Goal: Information Seeking & Learning: Learn about a topic

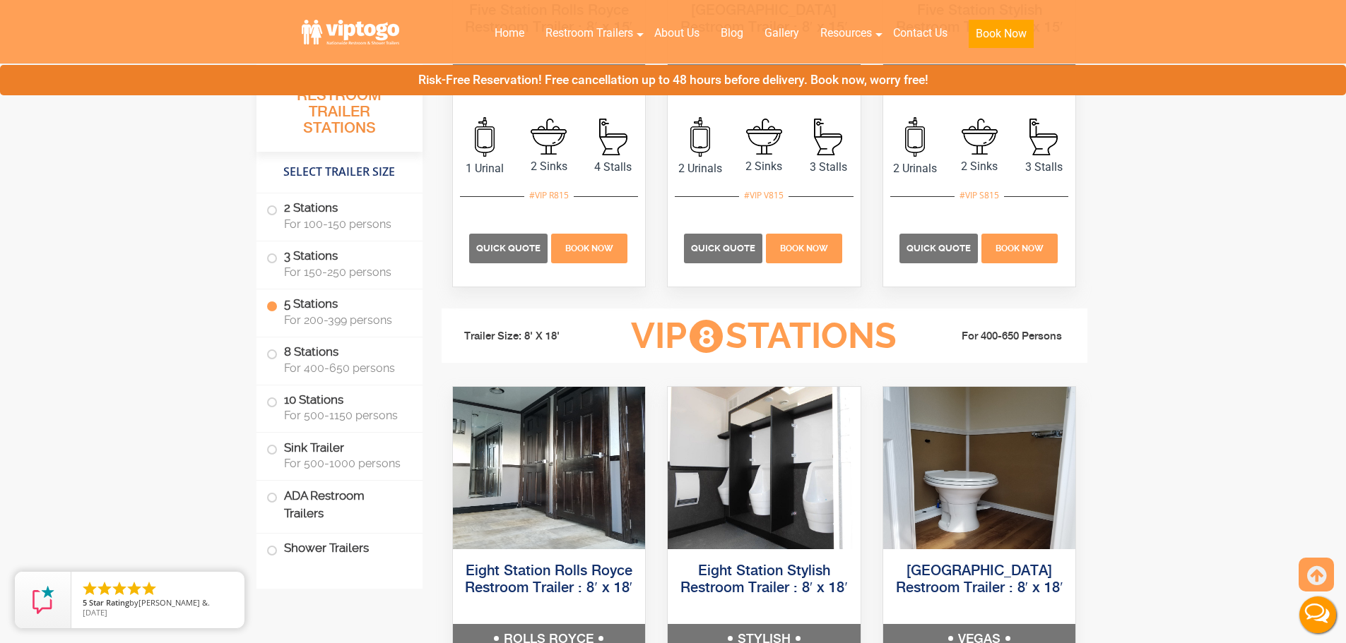
scroll to position [2472, 0]
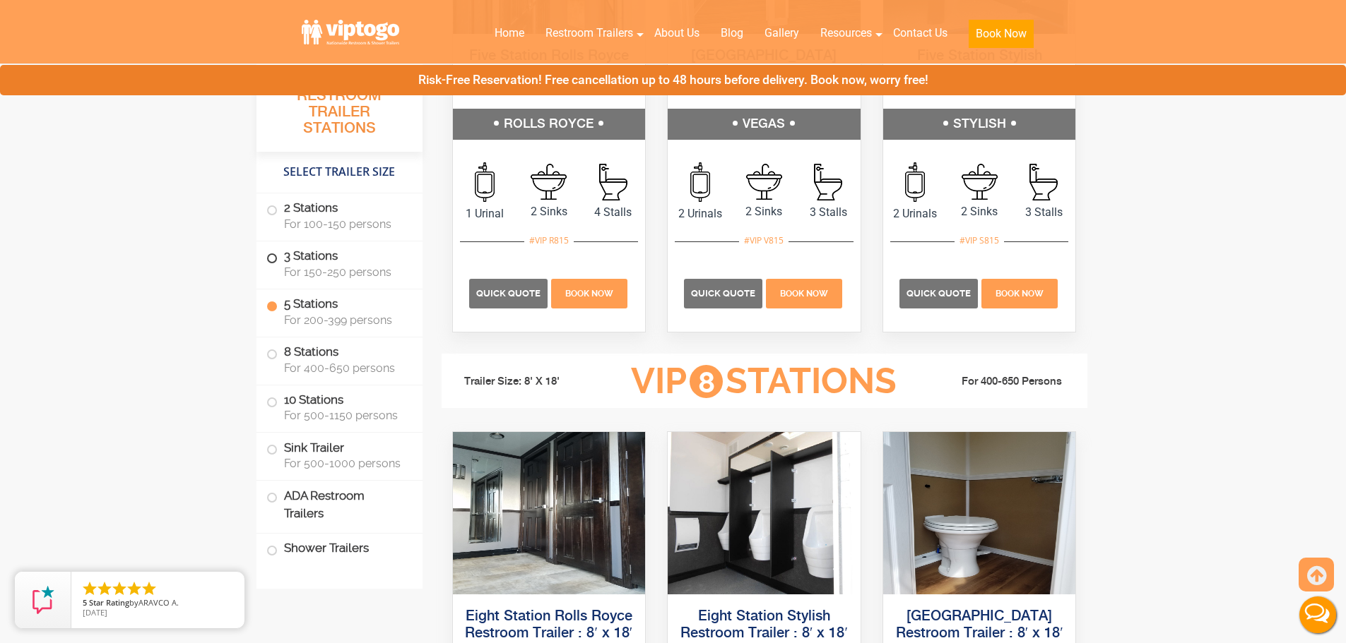
click at [283, 263] on label "3 Stations For 150-250 persons" at bounding box center [339, 264] width 146 height 44
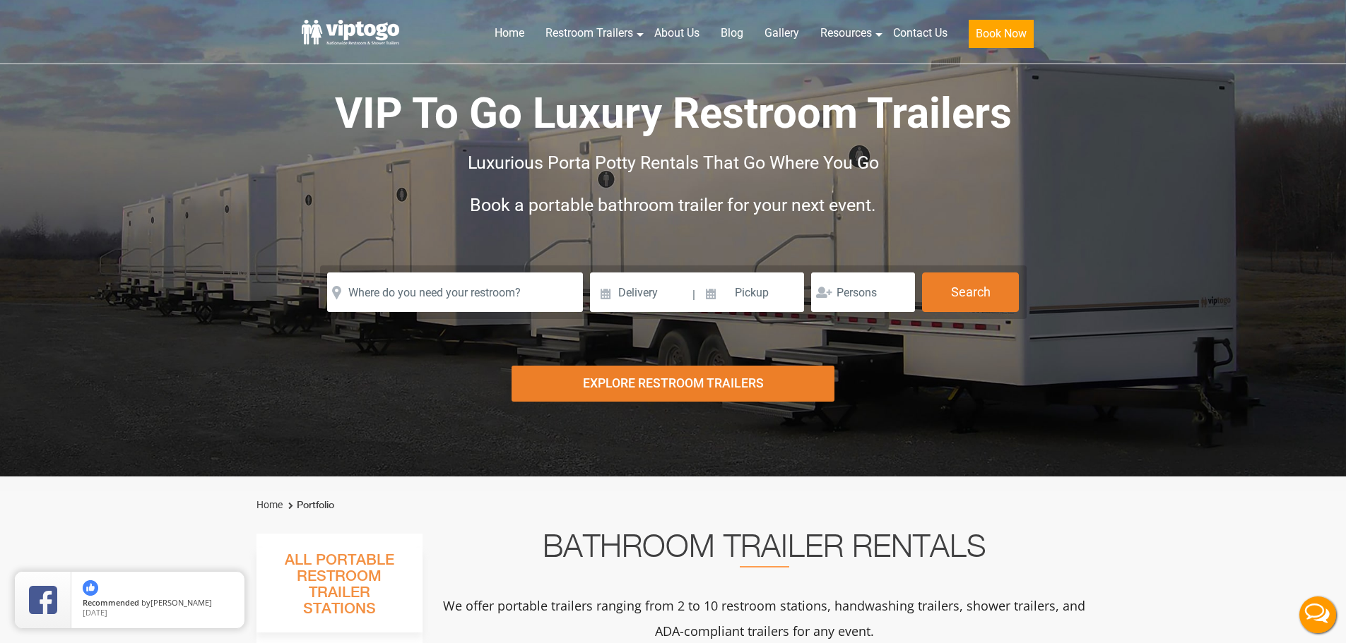
scroll to position [0, 0]
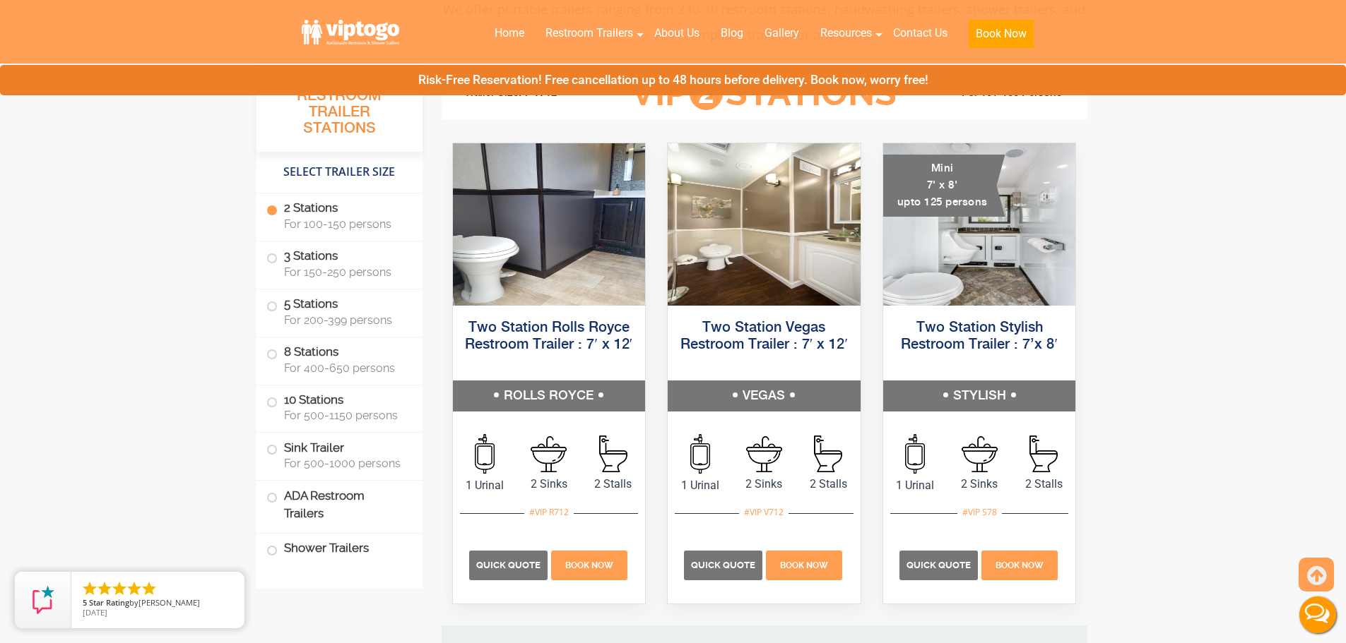
scroll to position [565, 0]
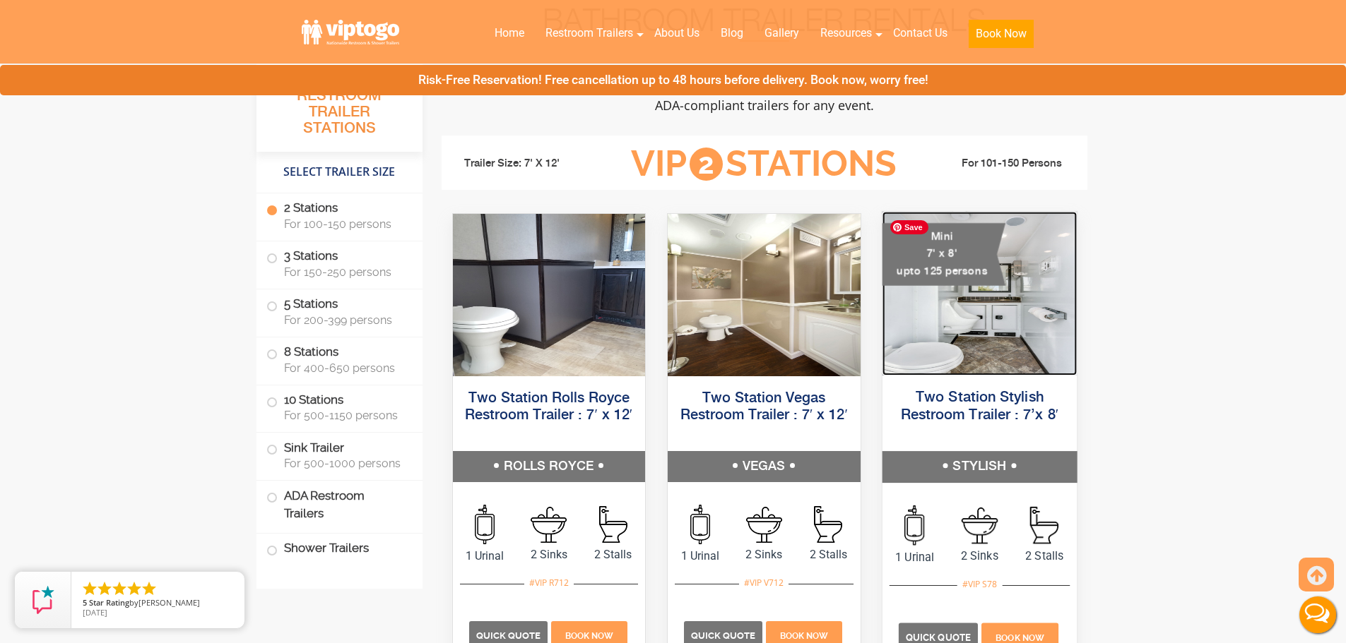
click at [943, 368] on img at bounding box center [979, 294] width 194 height 164
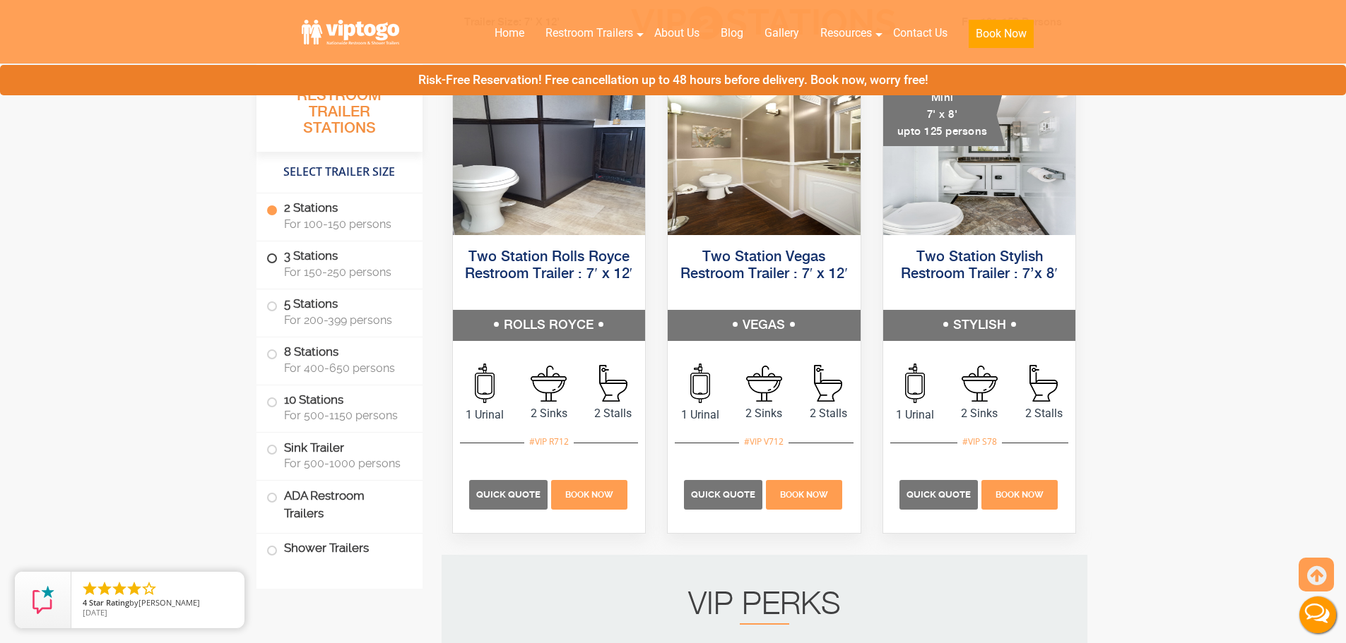
click at [295, 263] on label "3 Stations For 150-250 persons" at bounding box center [339, 264] width 146 height 44
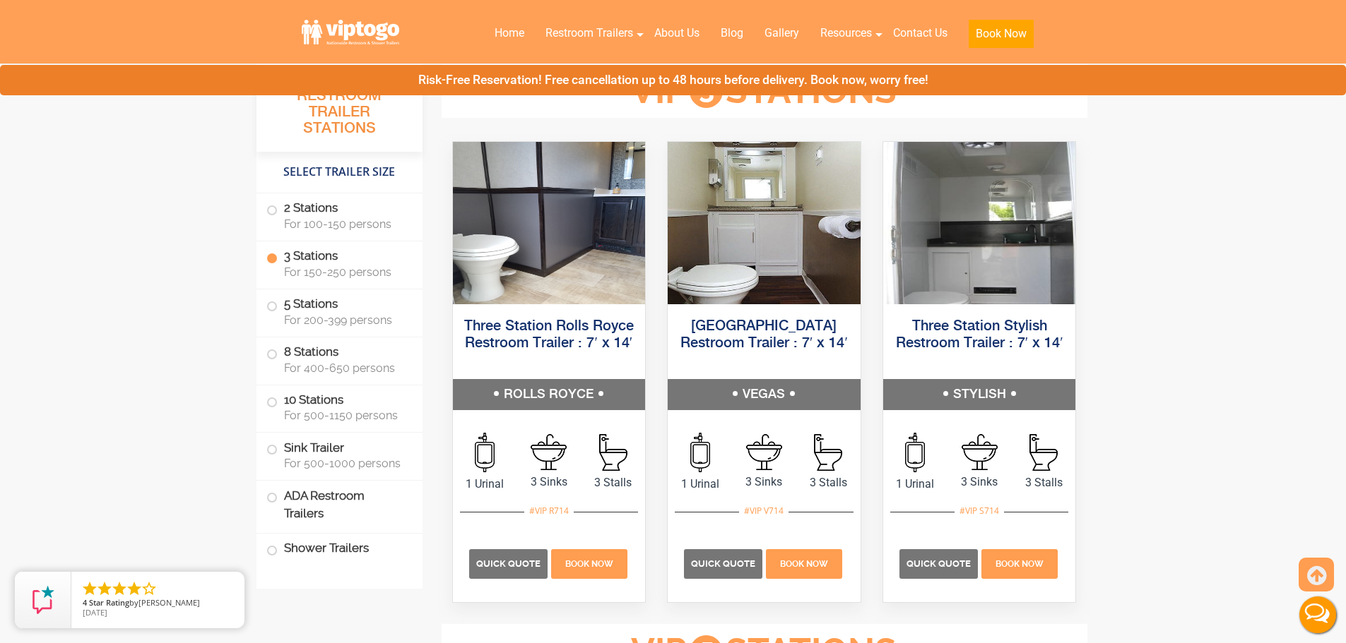
scroll to position [1577, 0]
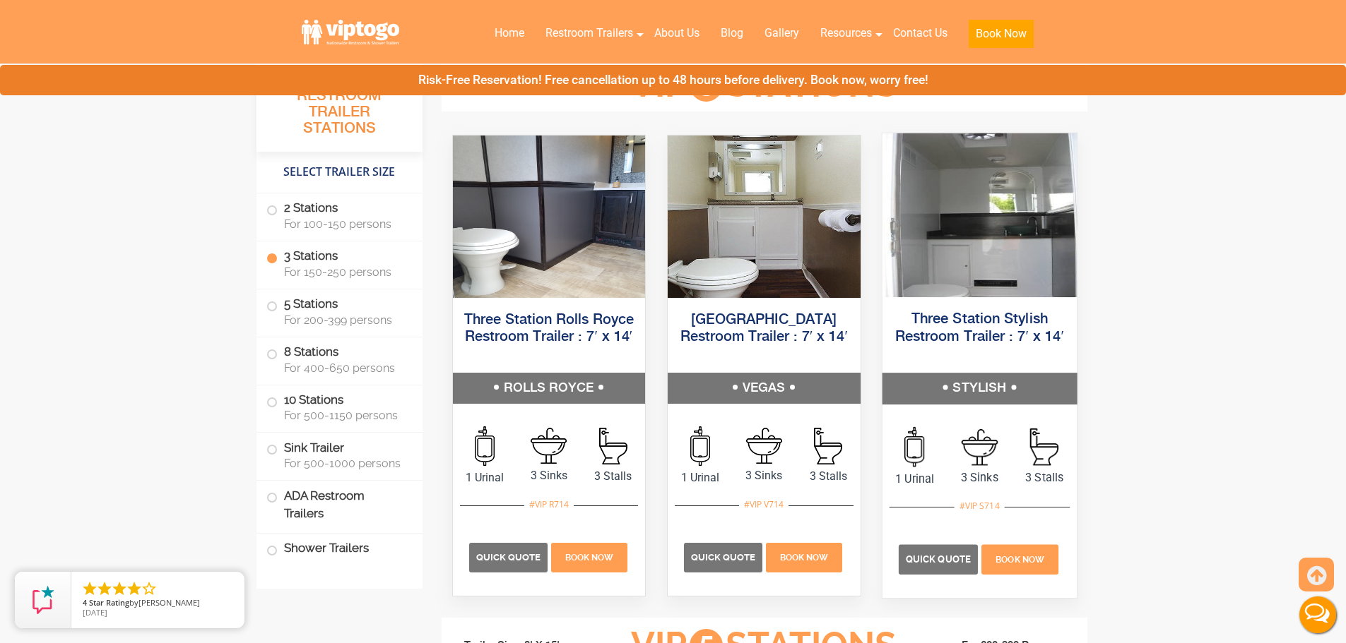
click at [1023, 300] on div "Three Station Stylish Restroom Trailer : 7′ x 14′ STYLISH" at bounding box center [979, 356] width 216 height 117
click at [1017, 296] on img at bounding box center [979, 215] width 194 height 164
click at [1011, 316] on link "Three Station Stylish Restroom Trailer : 7′ x 14′" at bounding box center [979, 328] width 169 height 32
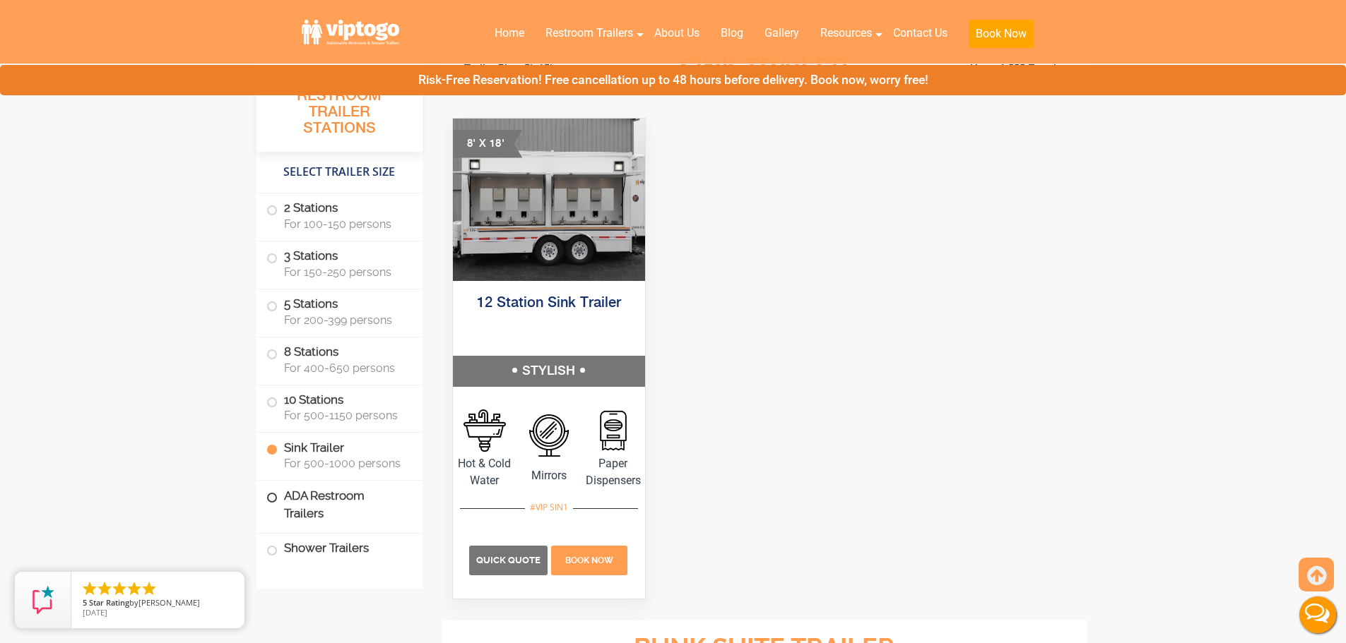
click at [287, 502] on label "ADA Restroom Trailers" at bounding box center [339, 505] width 146 height 48
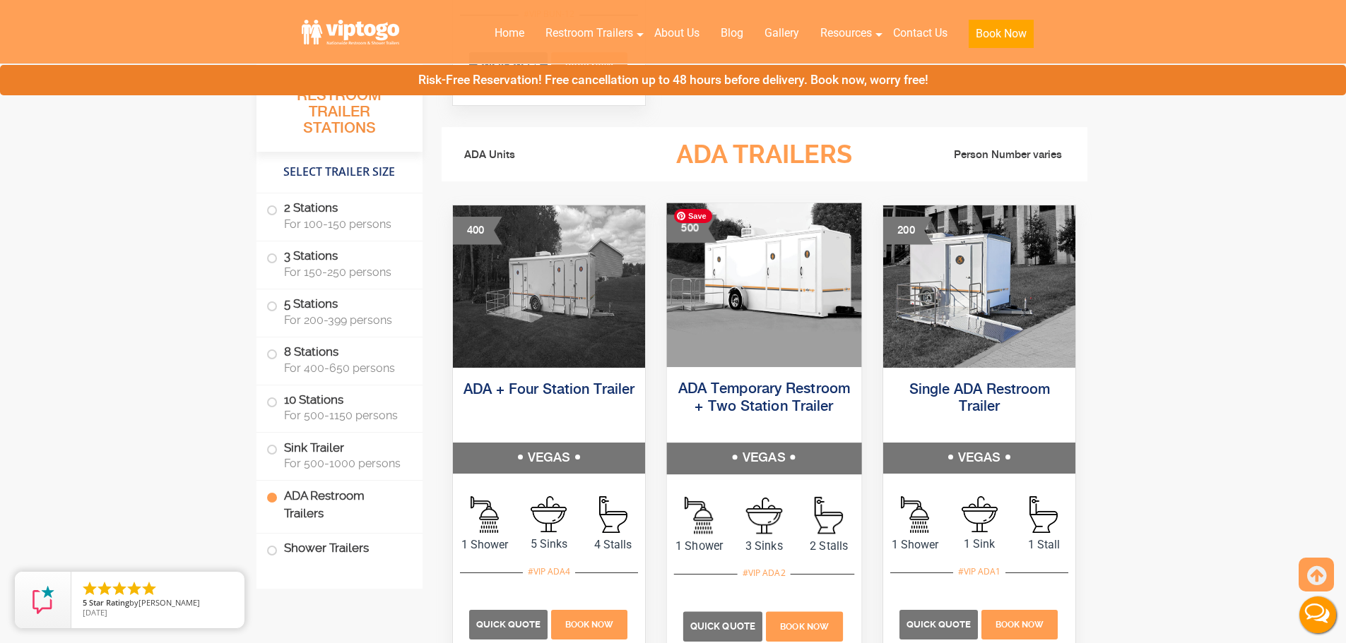
scroll to position [4894, 0]
click at [776, 331] on img at bounding box center [764, 285] width 194 height 164
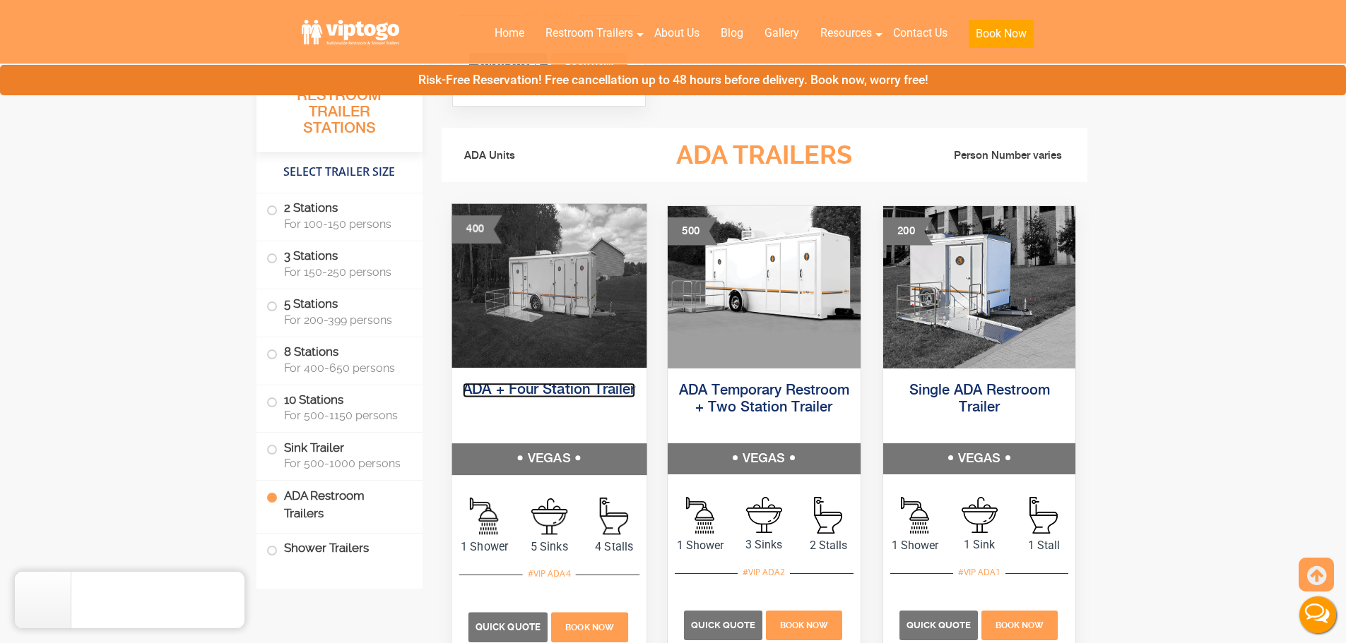
click at [583, 391] on link "ADA + Four Station Trailer" at bounding box center [549, 390] width 172 height 15
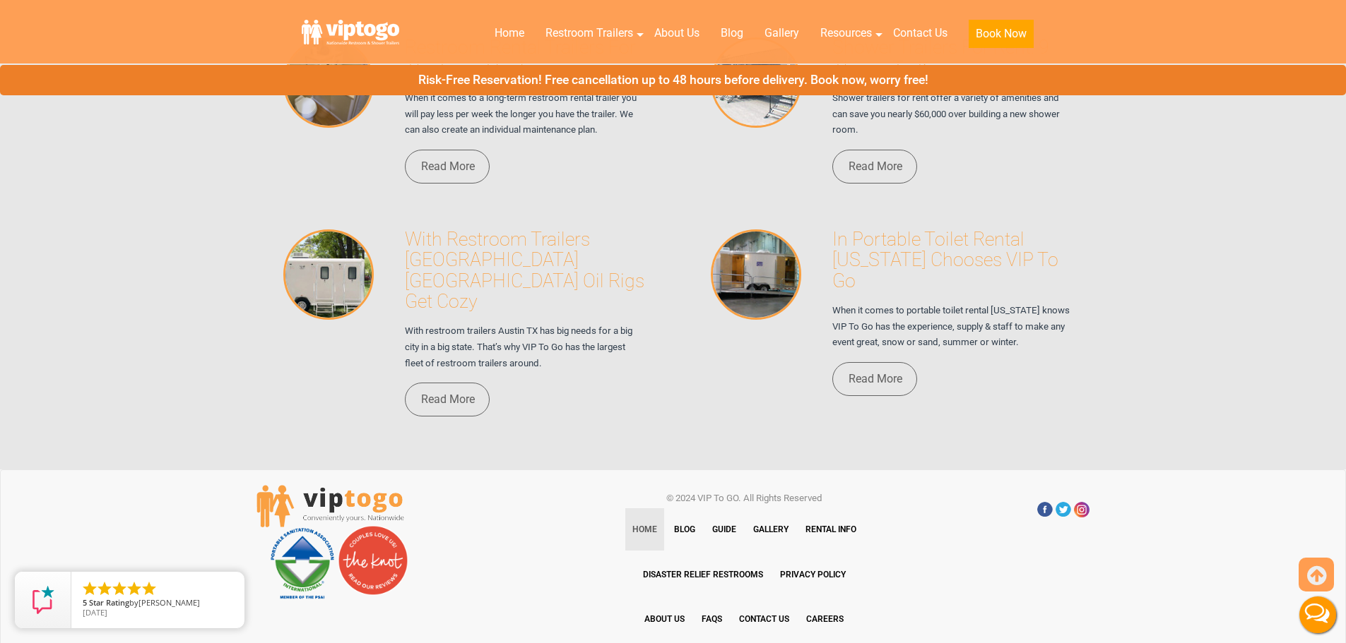
scroll to position [10239, 0]
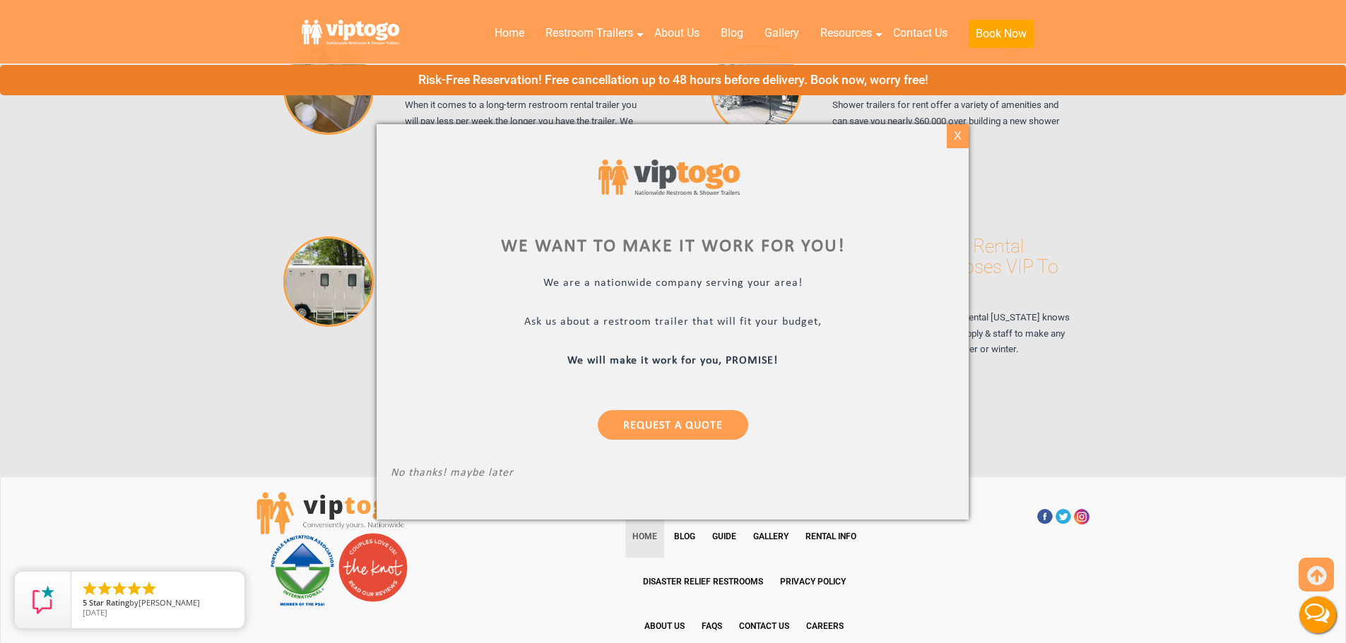
click at [963, 138] on div "X" at bounding box center [958, 136] width 22 height 24
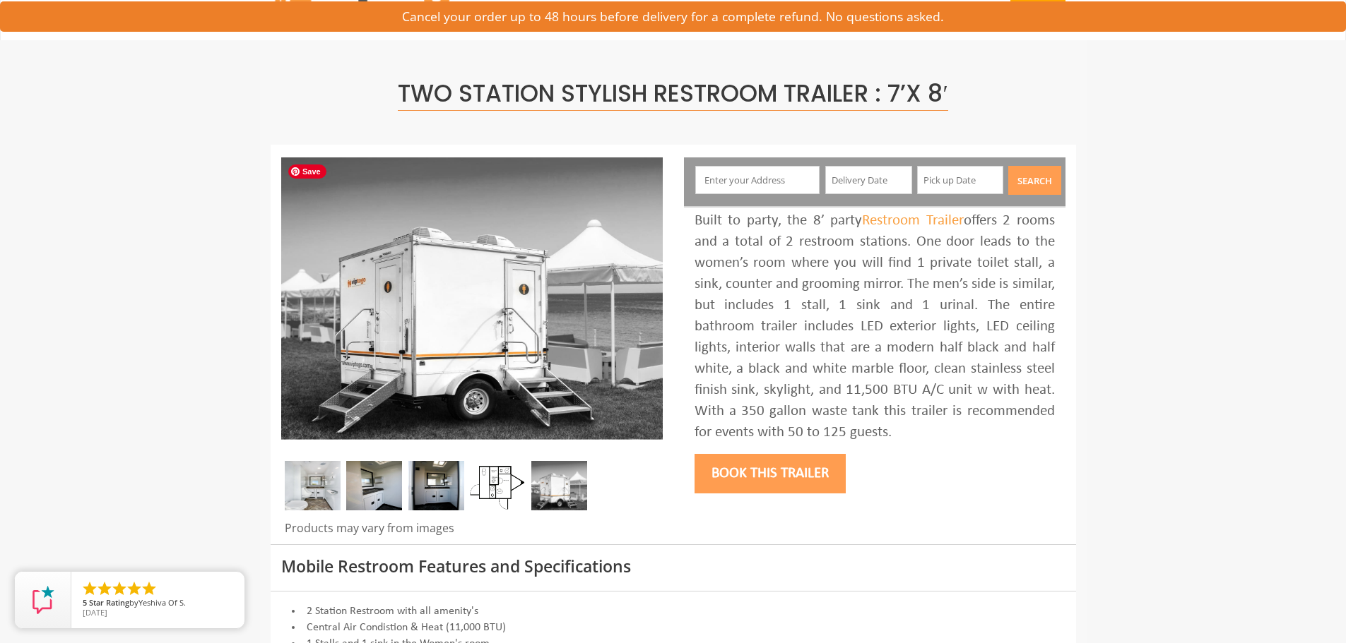
scroll to position [71, 0]
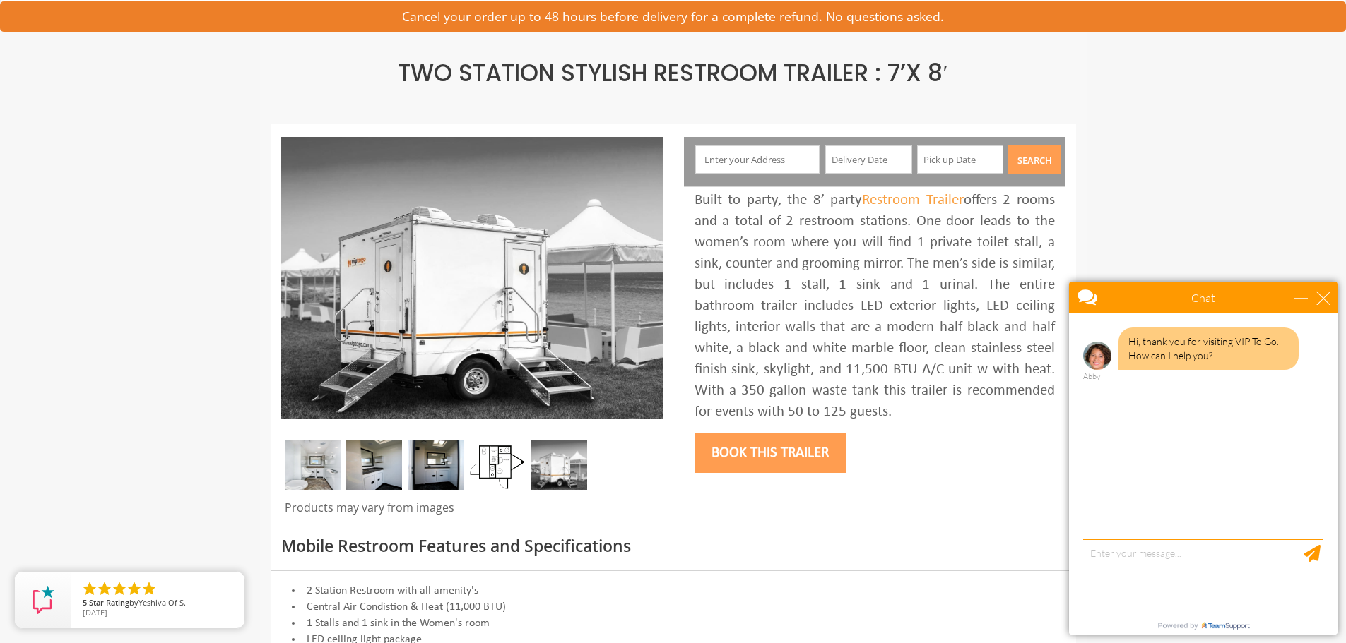
click at [362, 473] on img at bounding box center [374, 465] width 56 height 49
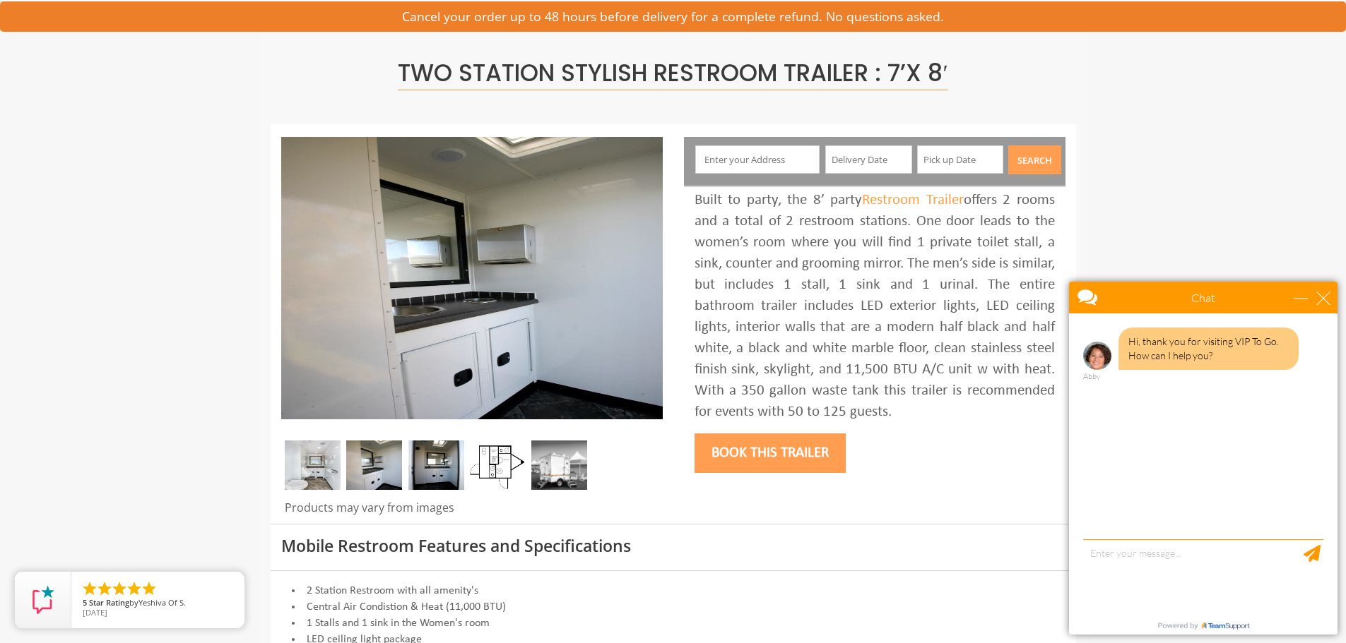
click at [436, 473] on img at bounding box center [436, 465] width 56 height 49
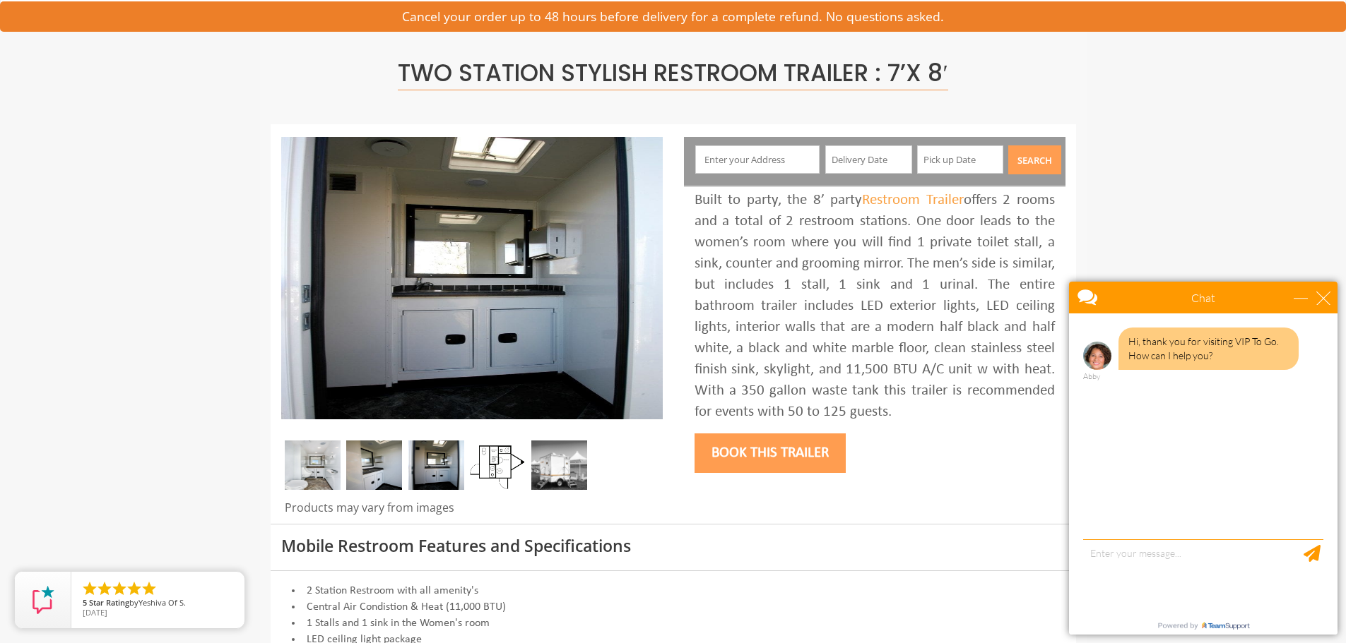
click at [487, 469] on img at bounding box center [498, 465] width 56 height 49
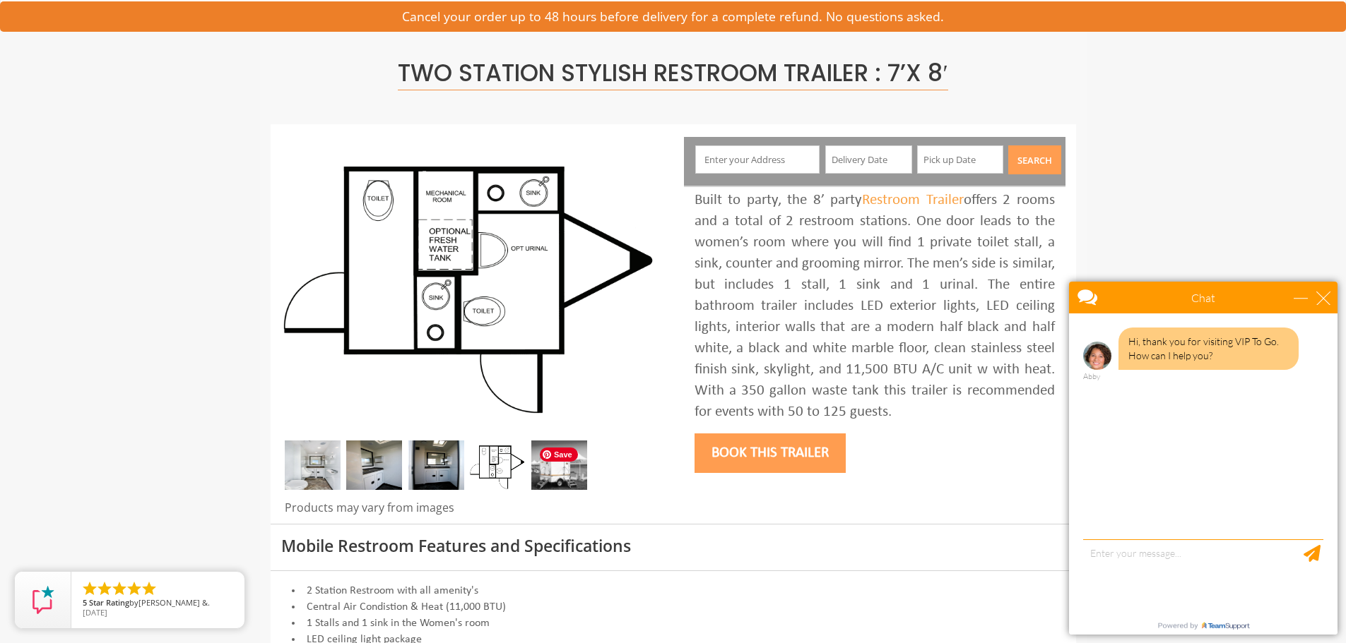
click at [538, 464] on img at bounding box center [559, 465] width 56 height 49
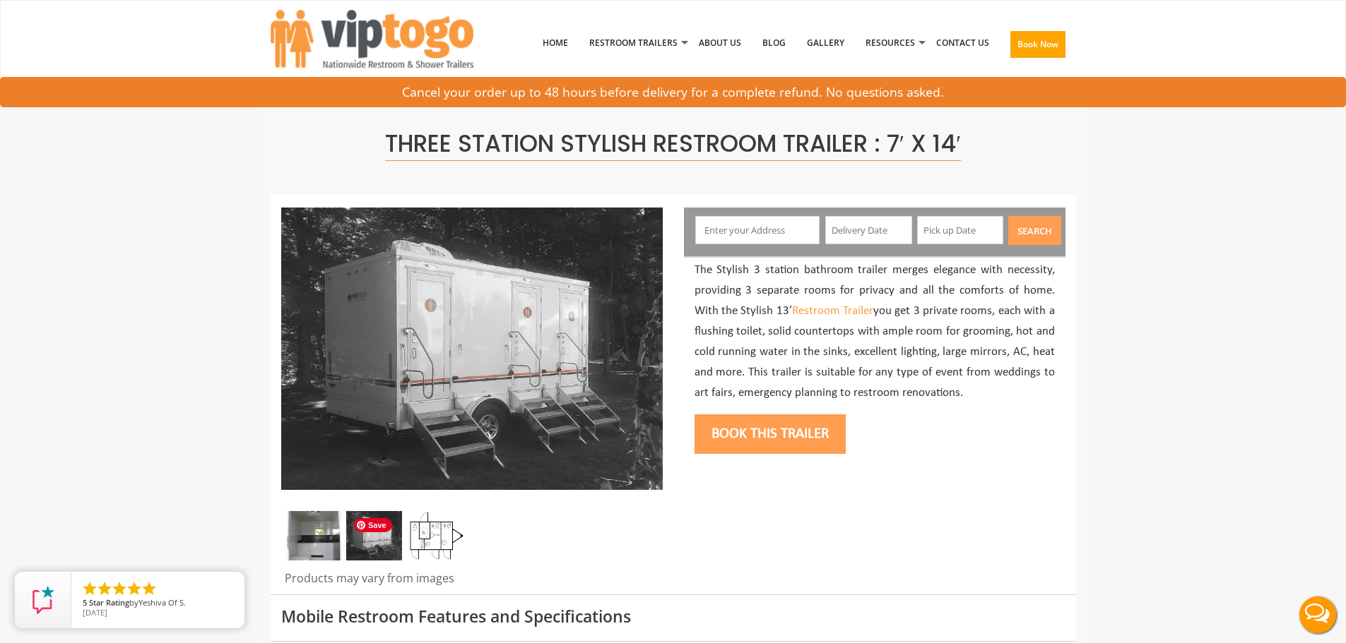
click at [386, 530] on span "Save" at bounding box center [373, 525] width 38 height 14
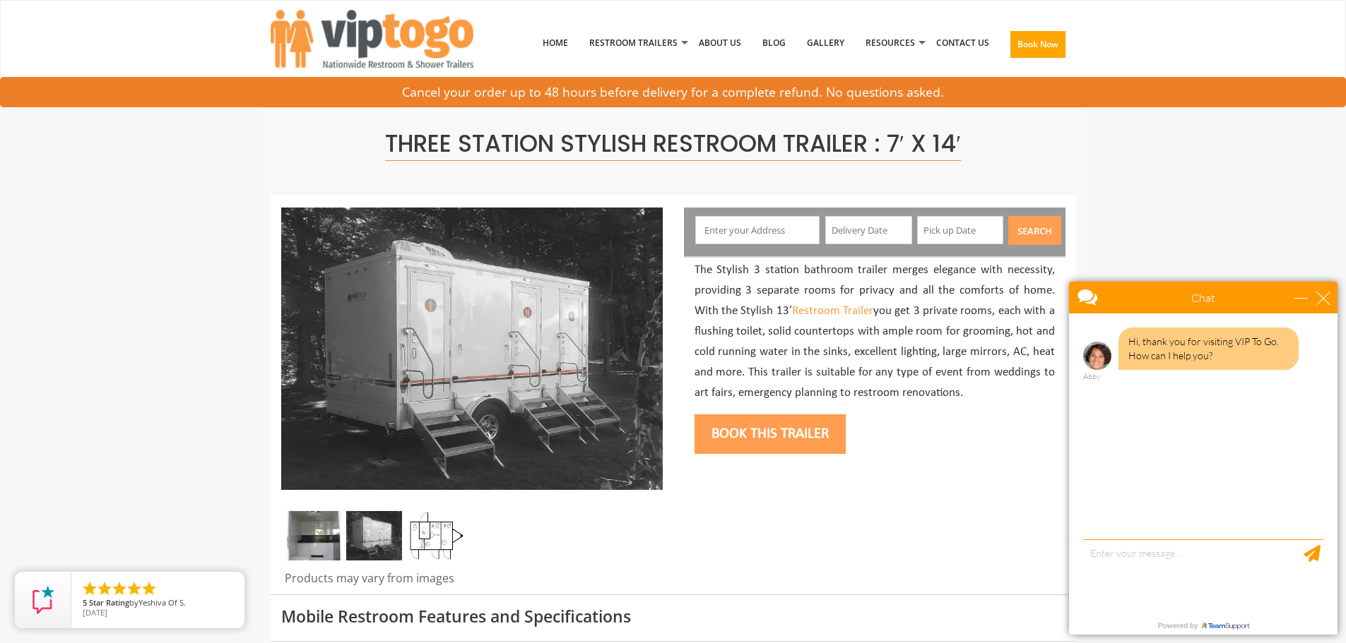
click at [434, 547] on img at bounding box center [436, 535] width 56 height 49
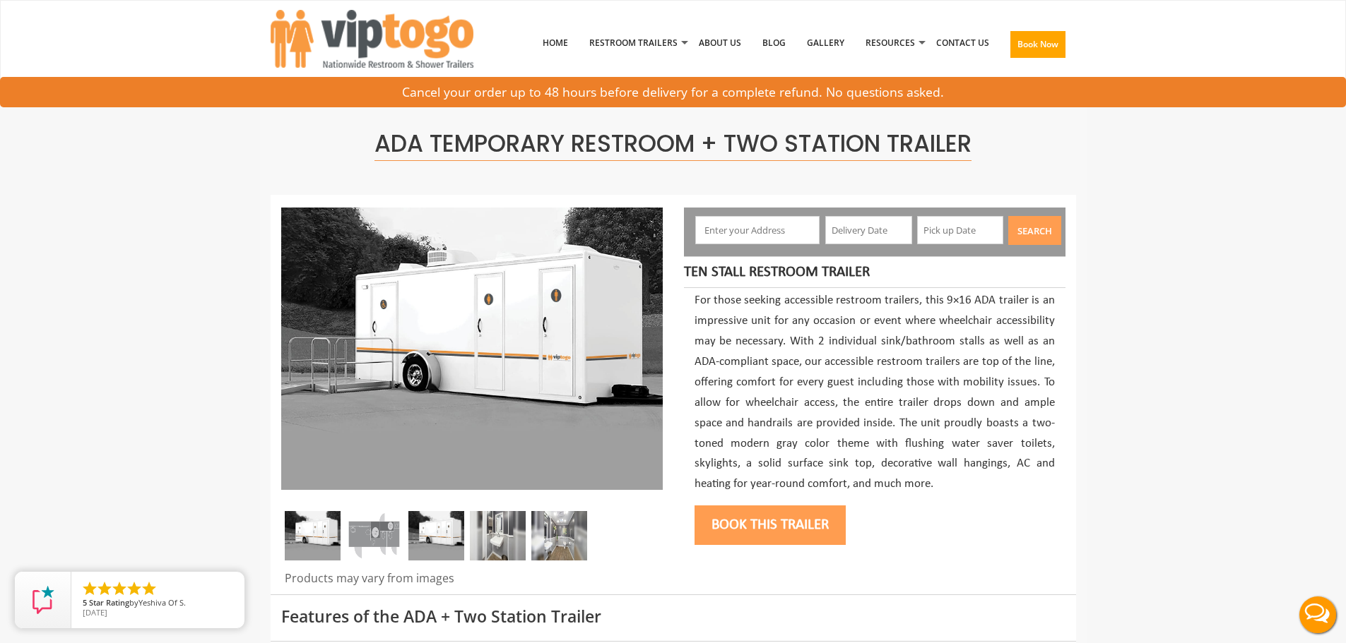
click at [391, 540] on img at bounding box center [374, 535] width 56 height 49
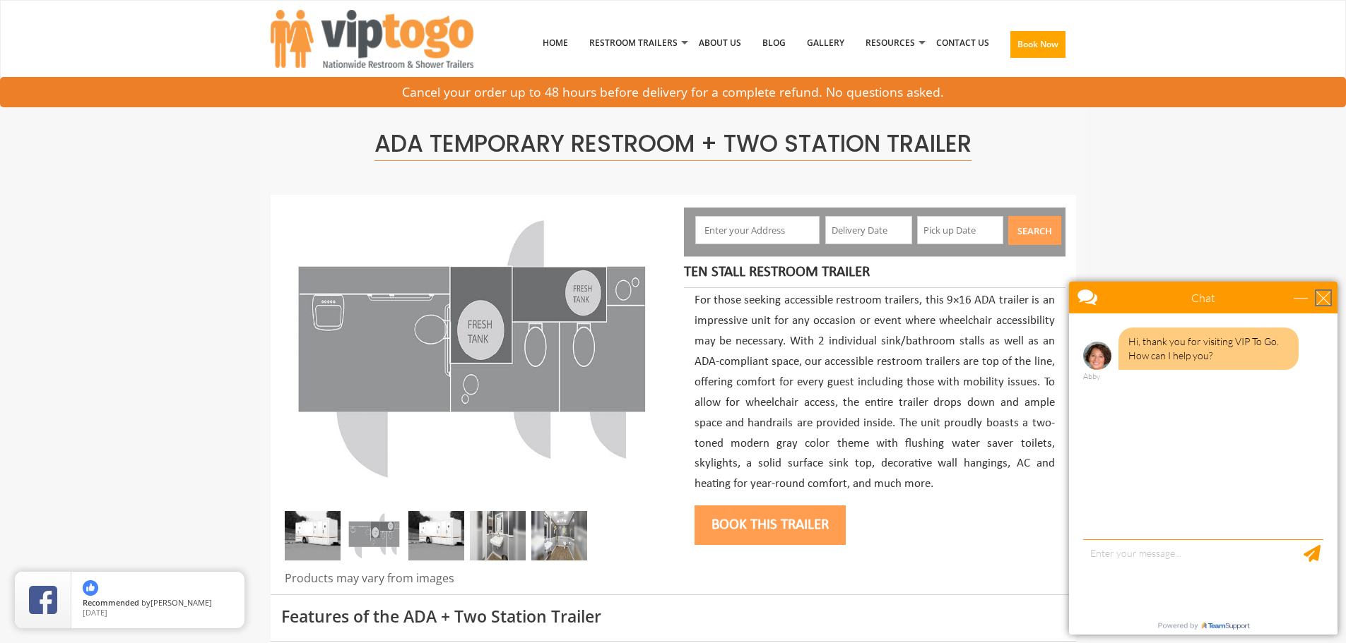
click at [1322, 299] on div "close" at bounding box center [1323, 298] width 14 height 14
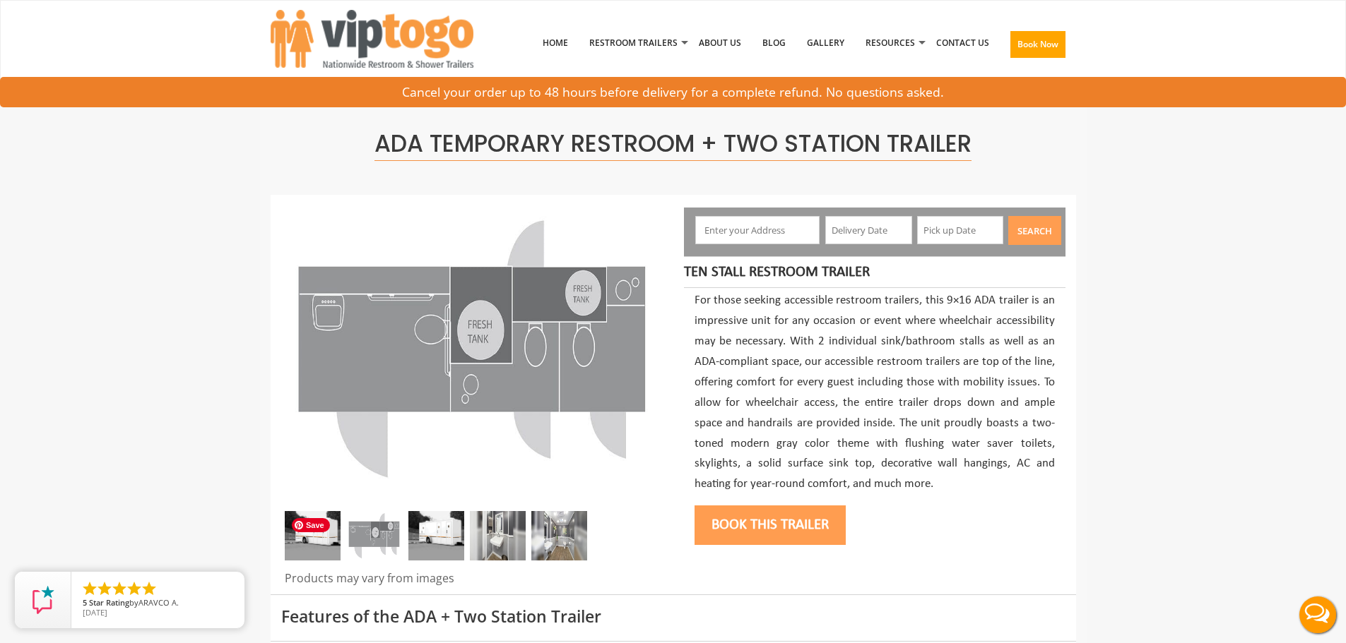
click at [324, 548] on img at bounding box center [313, 535] width 56 height 49
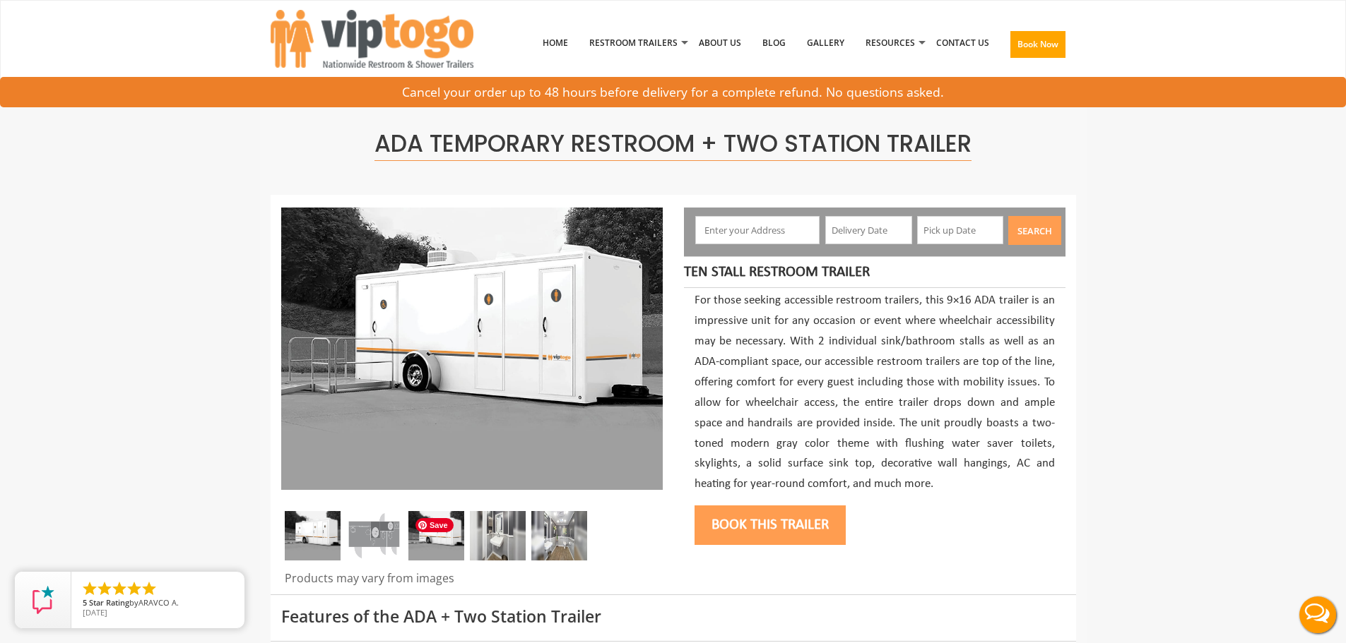
click at [449, 542] on img at bounding box center [436, 535] width 56 height 49
click at [491, 540] on img at bounding box center [498, 535] width 56 height 49
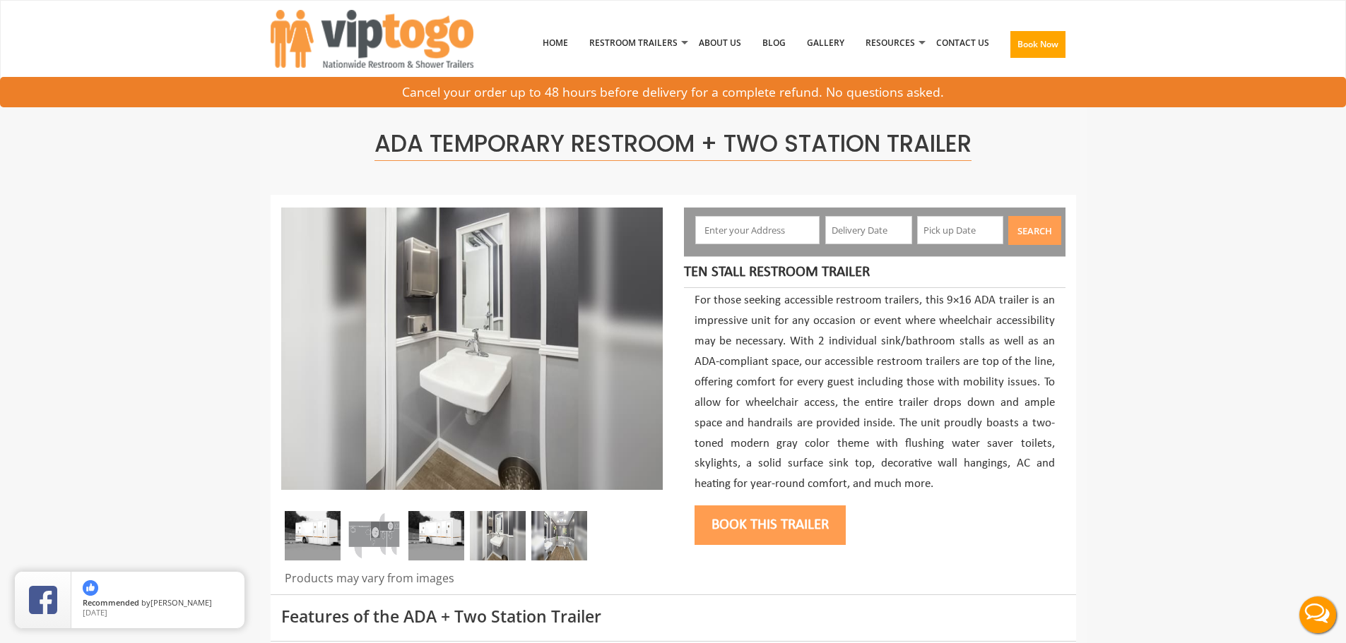
click at [545, 538] on img at bounding box center [559, 535] width 56 height 49
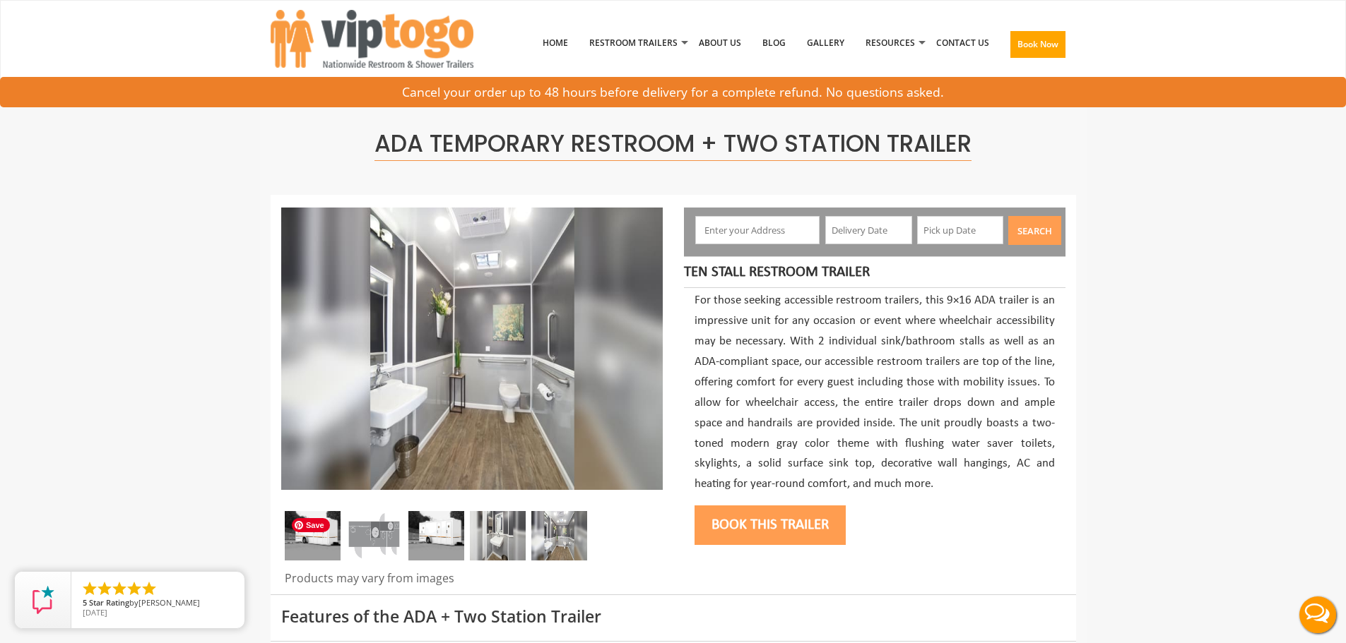
click at [314, 545] on img at bounding box center [313, 535] width 56 height 49
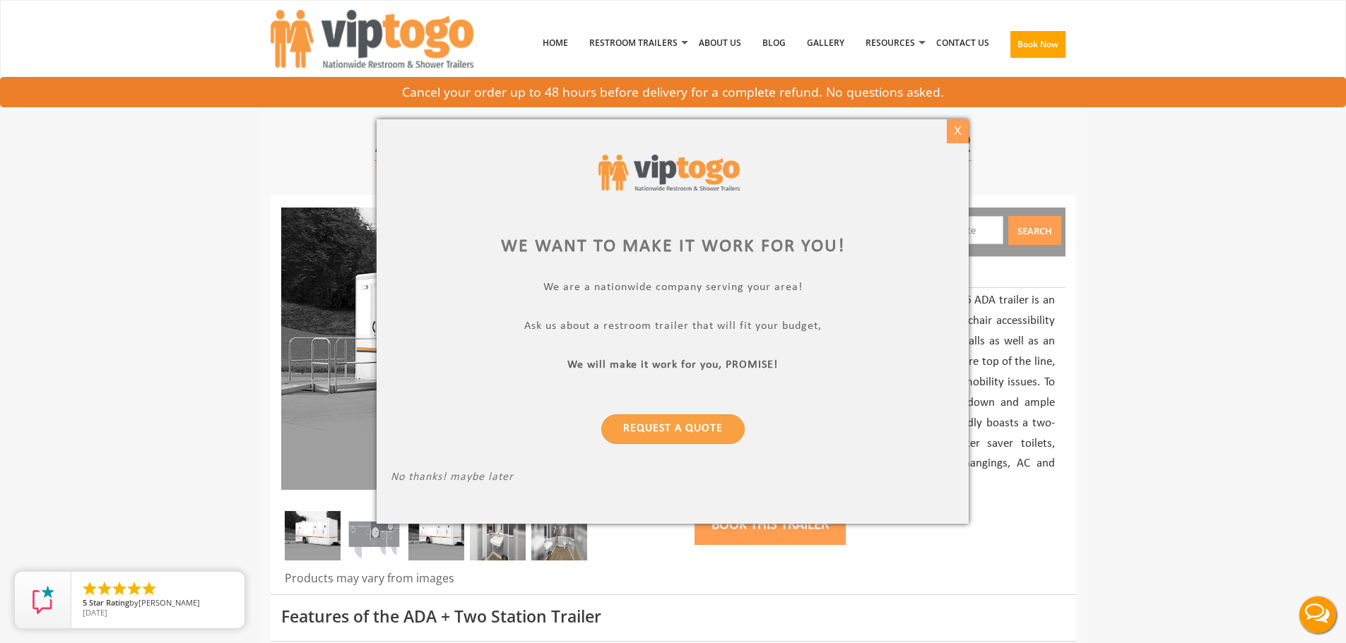
click at [963, 140] on div "X" at bounding box center [958, 131] width 22 height 24
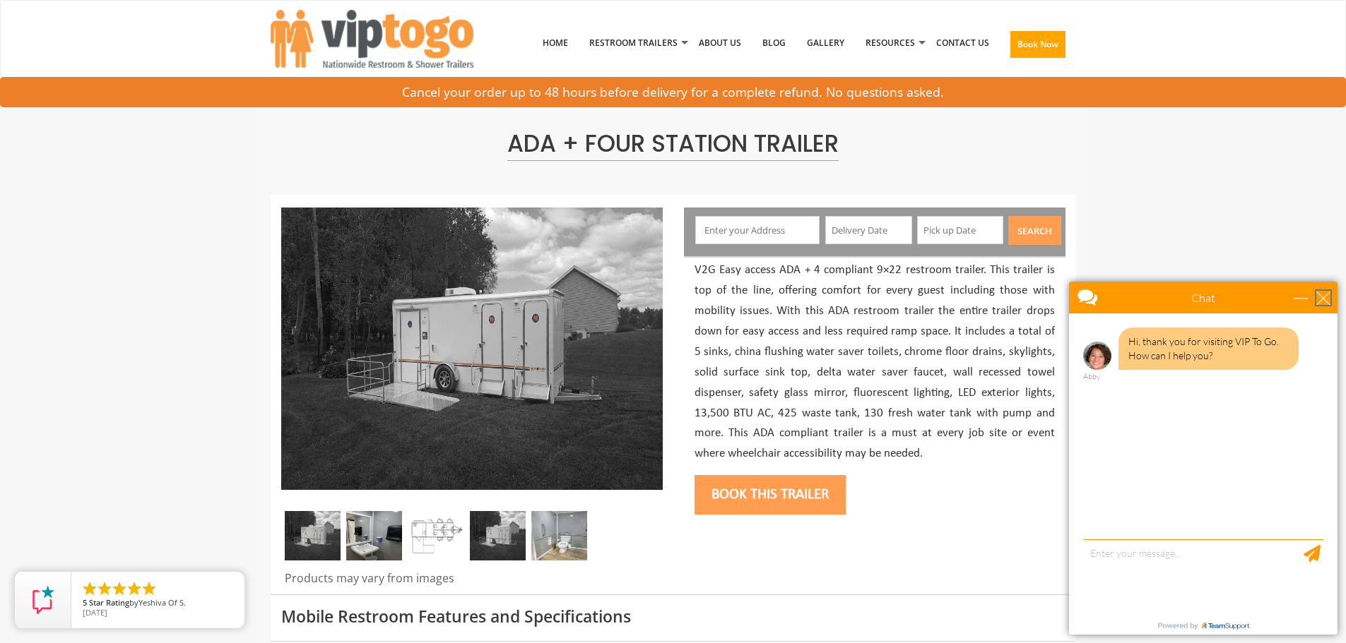
click at [1324, 299] on div "close" at bounding box center [1323, 298] width 14 height 14
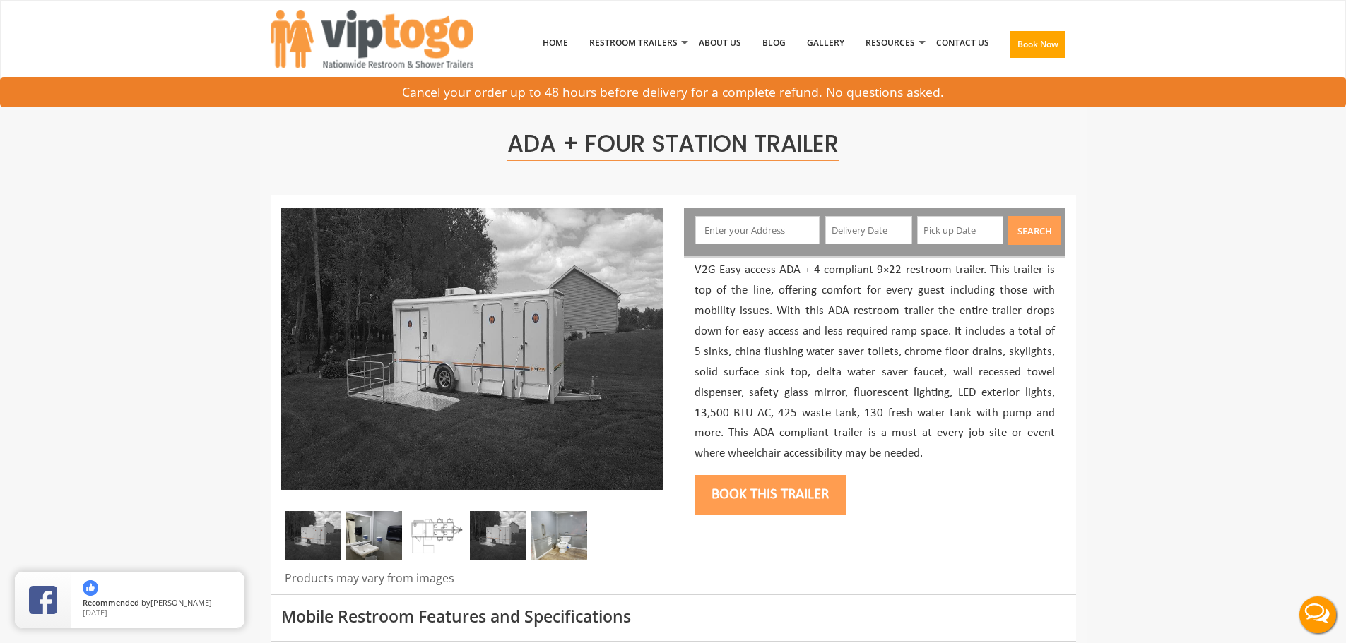
click at [423, 535] on img at bounding box center [436, 535] width 56 height 49
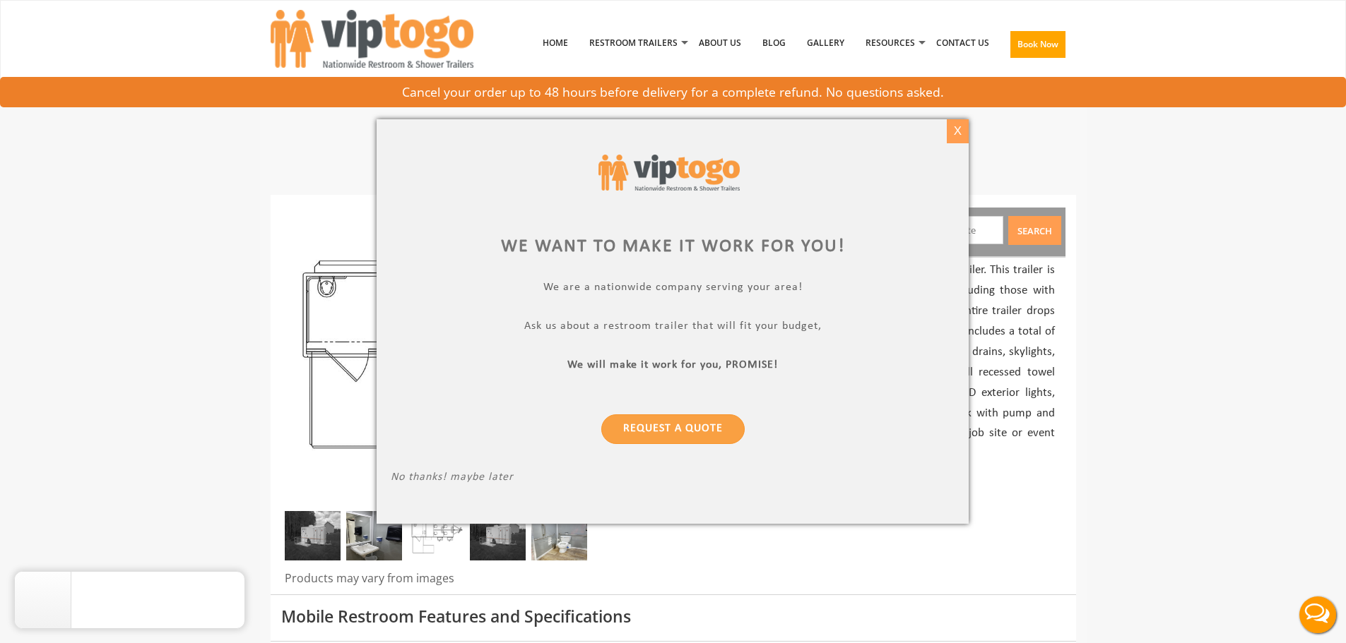
click at [954, 134] on div "X" at bounding box center [958, 131] width 22 height 24
